Goal: Task Accomplishment & Management: Use online tool/utility

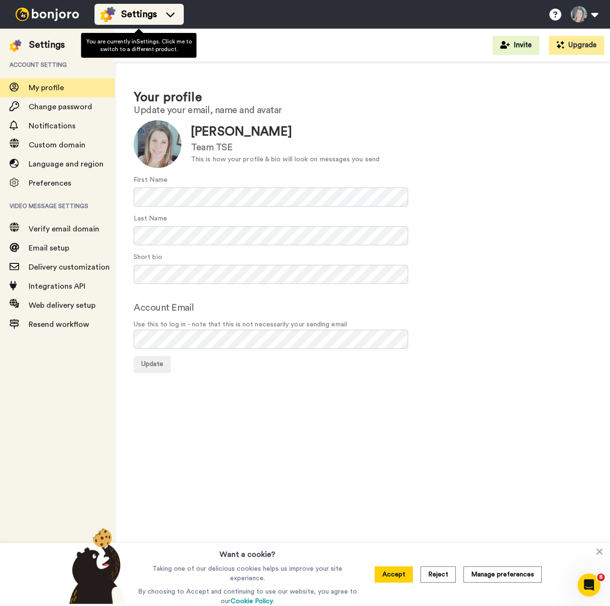
click at [105, 15] on img at bounding box center [107, 14] width 15 height 15
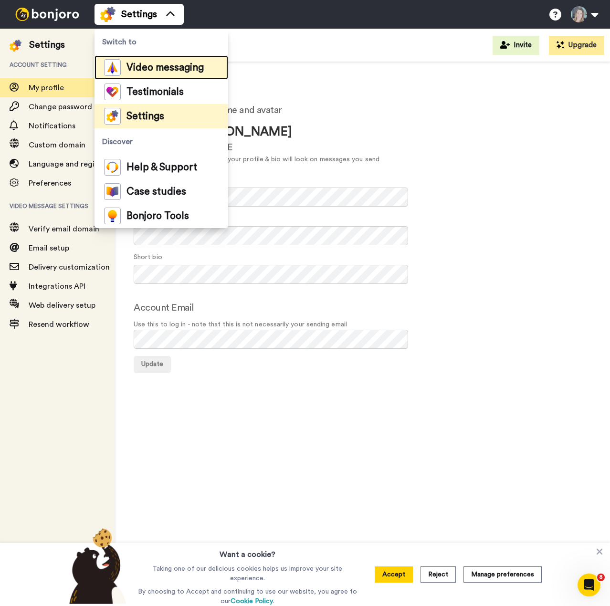
click at [146, 72] on div "Video messaging" at bounding box center [154, 67] width 100 height 17
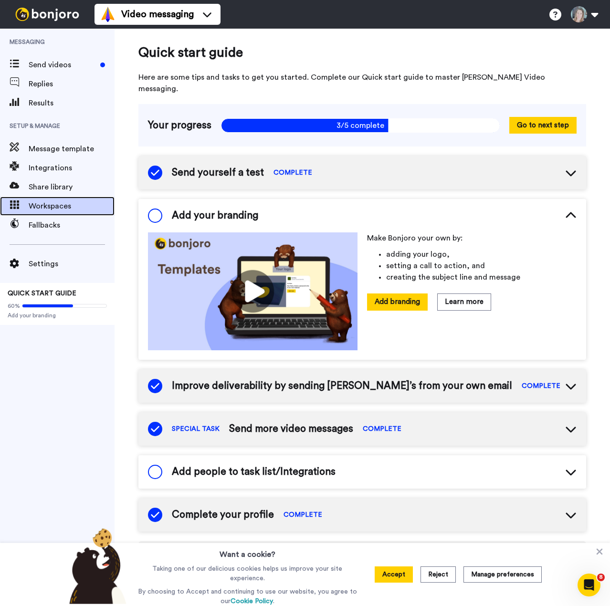
click at [43, 206] on span "Workspaces" at bounding box center [72, 205] width 86 height 11
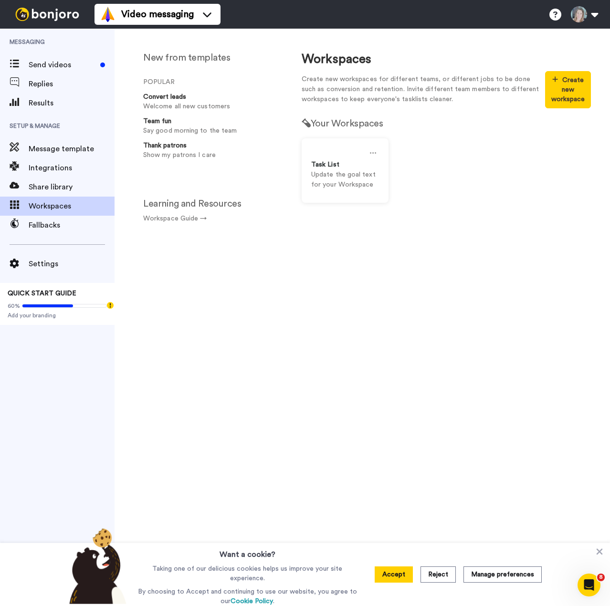
click at [46, 53] on span "Messaging" at bounding box center [57, 42] width 114 height 27
click at [45, 64] on span "Send videos" at bounding box center [63, 64] width 68 height 11
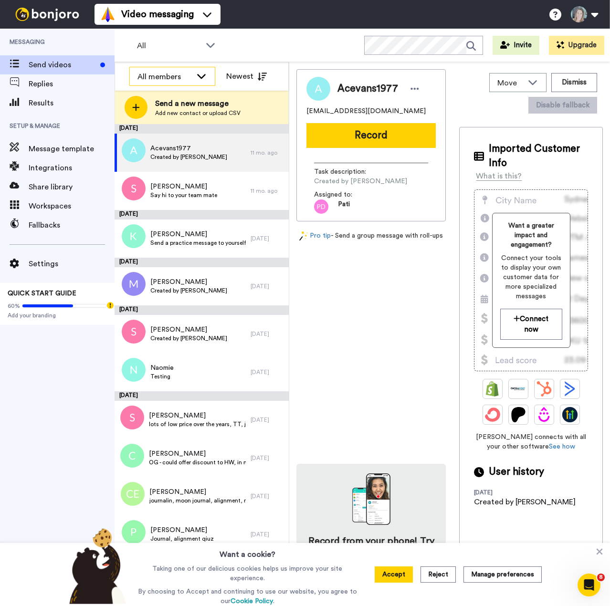
click at [162, 72] on div "All members" at bounding box center [164, 76] width 54 height 11
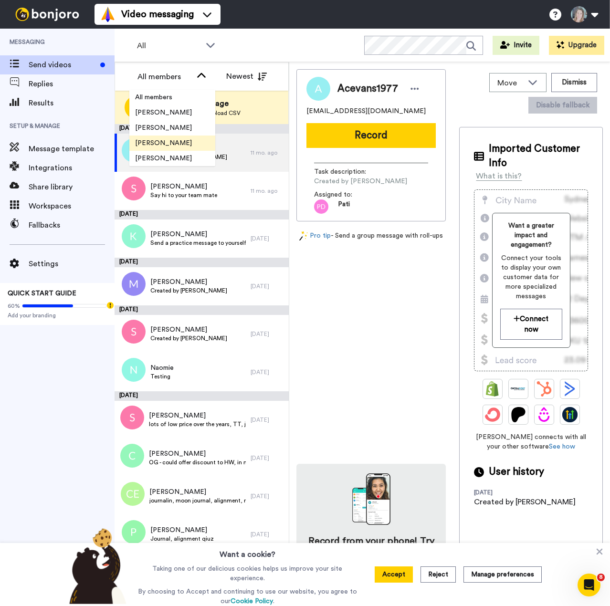
click at [162, 142] on span "Pati Diaz" at bounding box center [163, 143] width 68 height 10
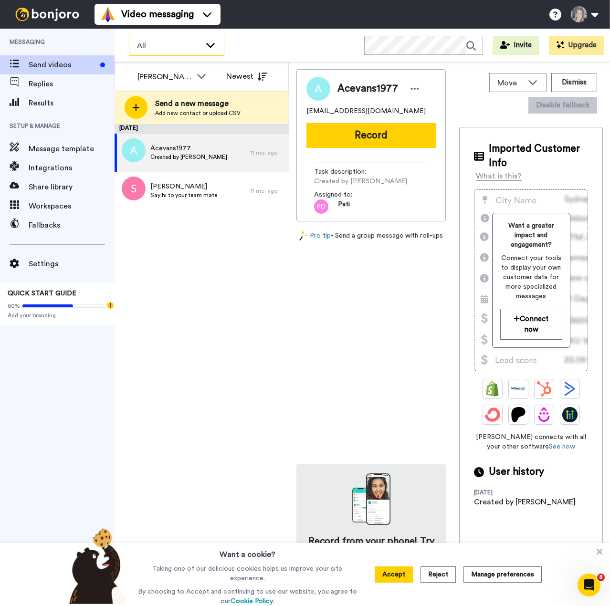
click at [202, 41] on div "All" at bounding box center [176, 45] width 94 height 19
click at [56, 65] on span "Send videos" at bounding box center [63, 64] width 68 height 11
click at [51, 86] on span "Replies" at bounding box center [72, 83] width 86 height 11
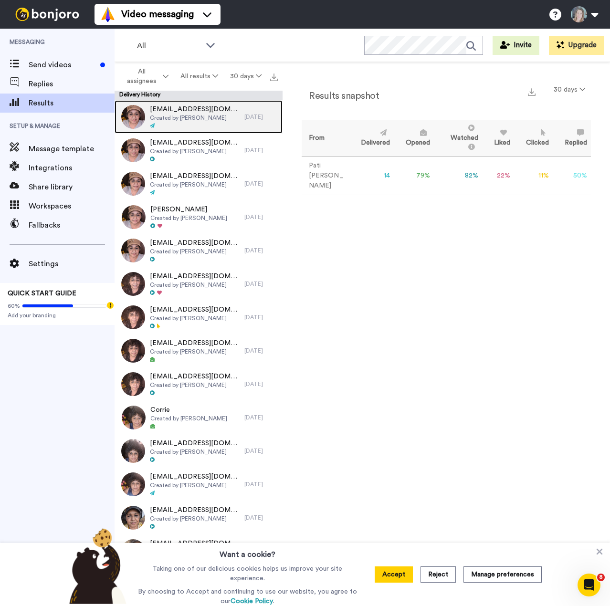
click at [189, 118] on span "Created by [PERSON_NAME]" at bounding box center [195, 118] width 90 height 8
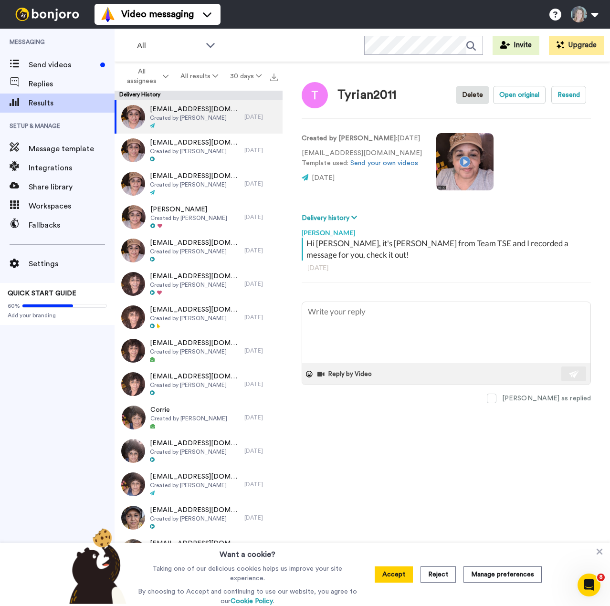
click at [456, 161] on video at bounding box center [464, 161] width 57 height 57
click at [326, 219] on button "Delivery history" at bounding box center [330, 218] width 58 height 10
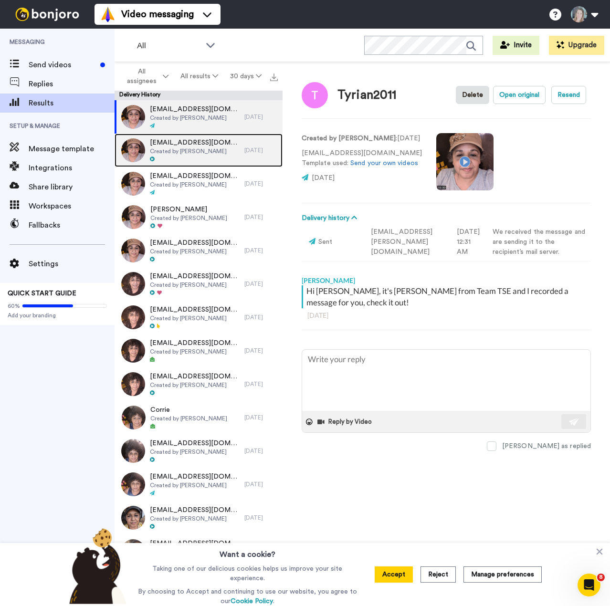
click at [186, 145] on span "watermoonearth2012@gmail.com" at bounding box center [195, 143] width 90 height 10
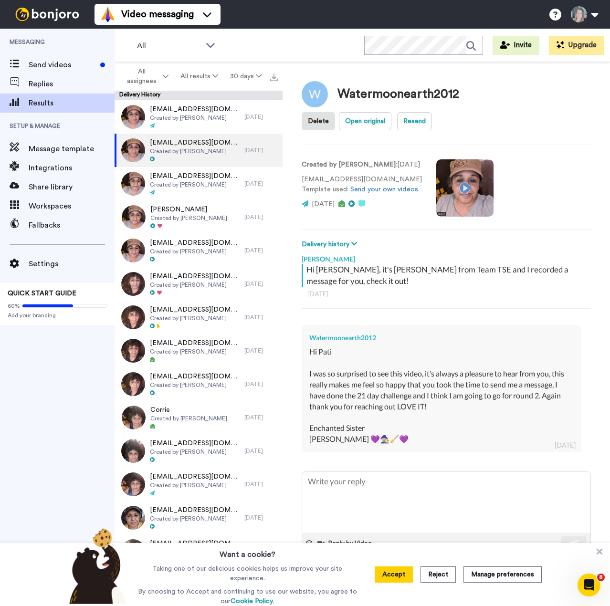
click at [460, 188] on video at bounding box center [464, 187] width 57 height 57
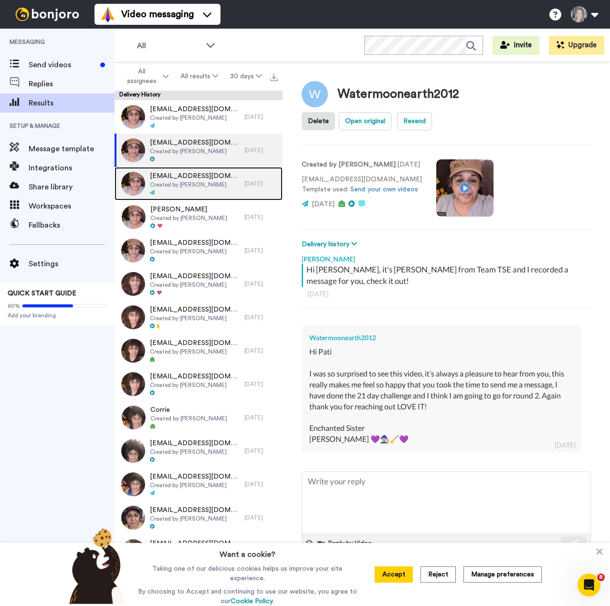
click at [181, 181] on span "Created by [PERSON_NAME]" at bounding box center [195, 185] width 90 height 8
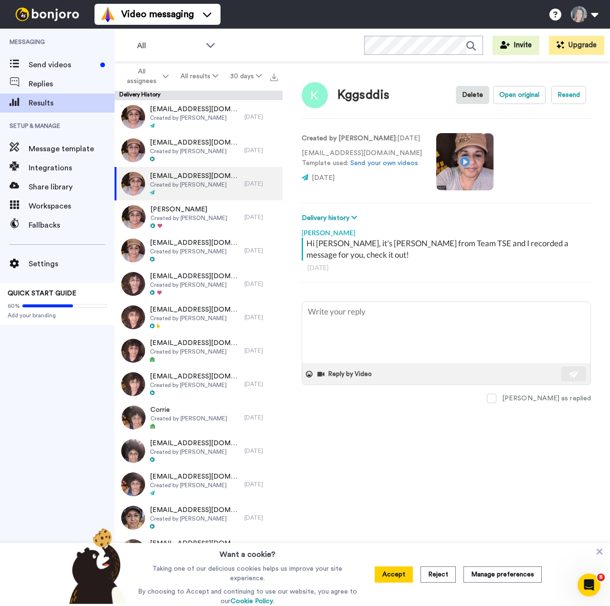
click at [457, 160] on video at bounding box center [464, 161] width 57 height 57
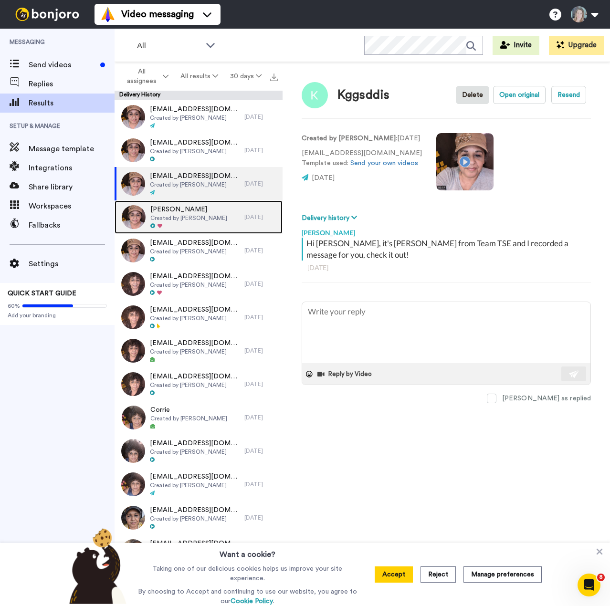
click at [182, 218] on span "Created by [PERSON_NAME]" at bounding box center [188, 218] width 77 height 8
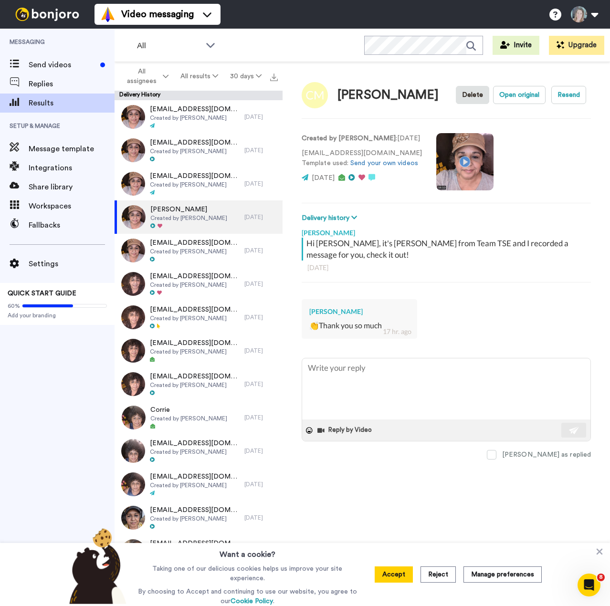
click at [455, 190] on video at bounding box center [464, 161] width 57 height 57
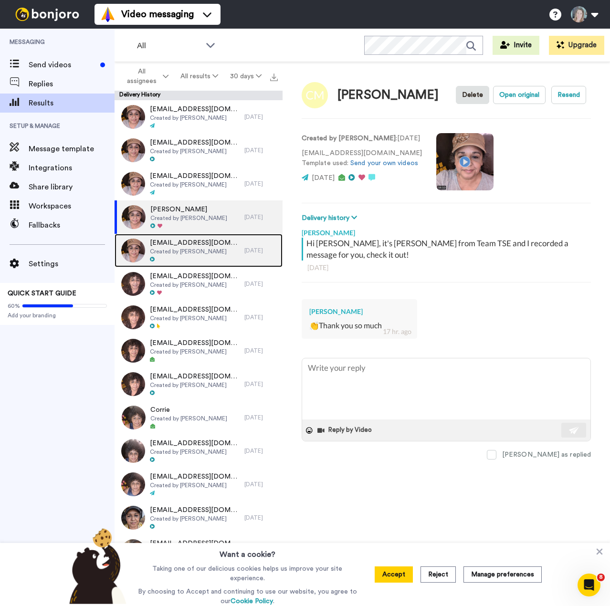
click at [180, 248] on span "Created by [PERSON_NAME]" at bounding box center [195, 252] width 90 height 8
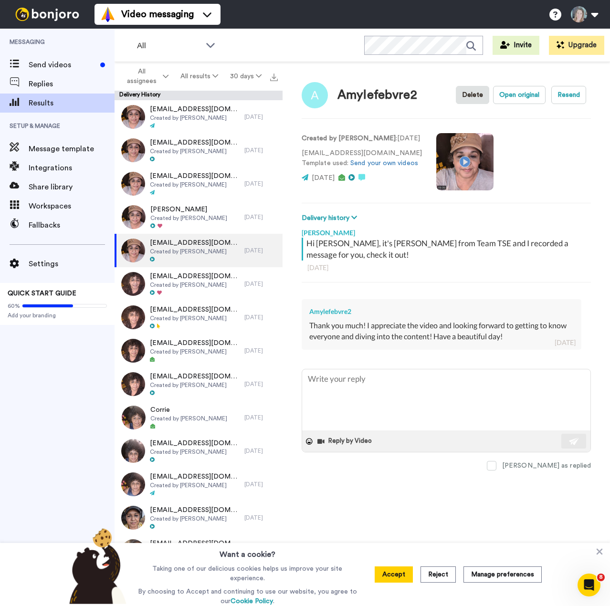
click at [457, 157] on video at bounding box center [464, 161] width 57 height 57
type textarea "x"
